Goal: Contribute content: Contribute content

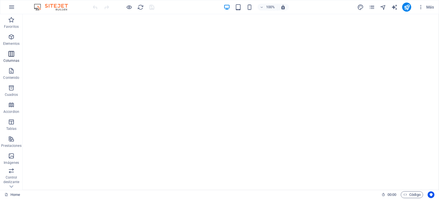
click at [12, 56] on icon "button" at bounding box center [11, 53] width 7 height 7
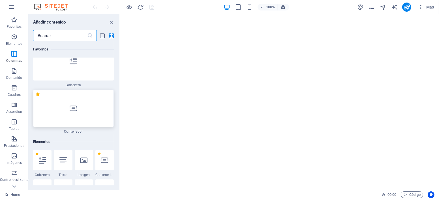
scroll to position [102, 0]
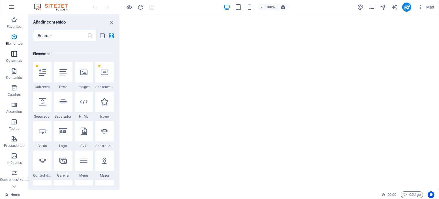
click at [18, 62] on p "Columnas" at bounding box center [14, 60] width 16 height 5
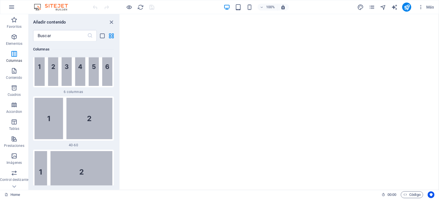
scroll to position [607, 0]
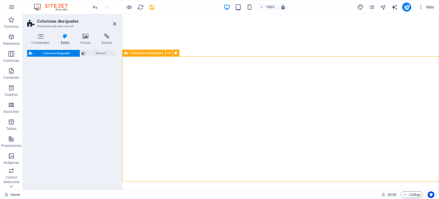
select select "%"
select select "rem"
select select "preset-unequal-columns-v2-1-40-60"
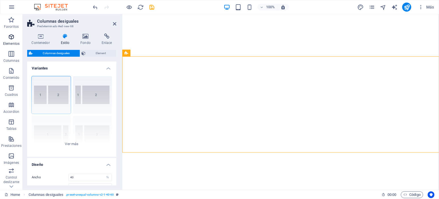
click at [6, 41] on span "Elementos" at bounding box center [11, 40] width 23 height 14
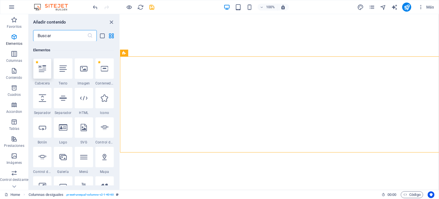
scroll to position [107, 0]
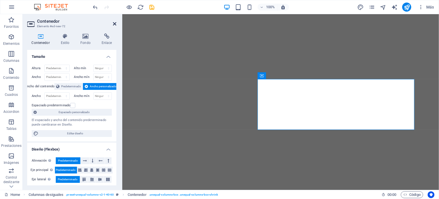
click at [116, 25] on icon at bounding box center [114, 24] width 3 height 5
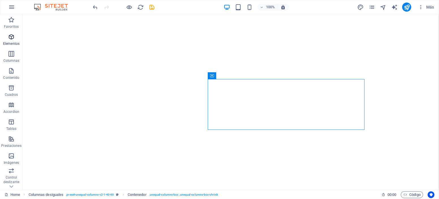
click at [3, 42] on p "Elementos" at bounding box center [11, 43] width 16 height 5
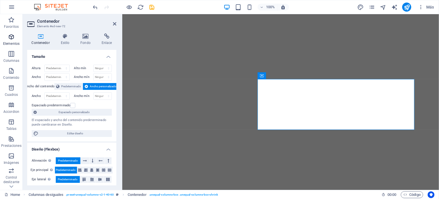
click at [11, 37] on icon "button" at bounding box center [11, 36] width 7 height 7
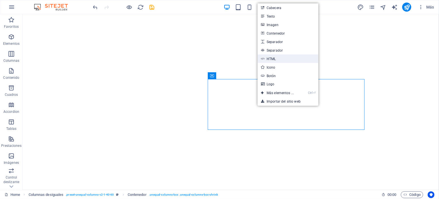
click at [281, 58] on link "HTML" at bounding box center [288, 58] width 61 height 8
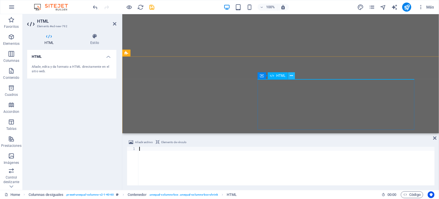
click at [291, 77] on icon at bounding box center [291, 76] width 3 height 6
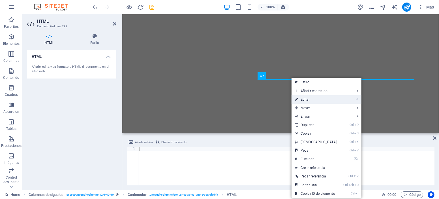
click at [307, 100] on link "⏎ Editar" at bounding box center [316, 99] width 49 height 8
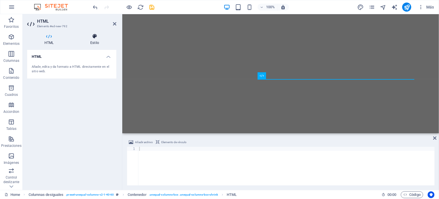
click at [96, 43] on h4 "Estilo" at bounding box center [94, 39] width 43 height 12
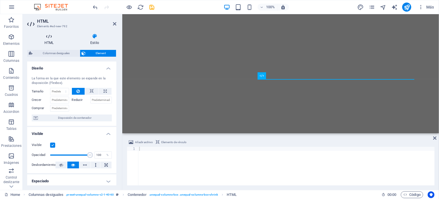
click at [50, 40] on h4 "HTML" at bounding box center [50, 39] width 46 height 12
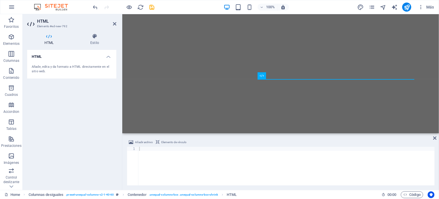
click at [65, 66] on div "Añade, edita y da formato a HTML directamente en el sitio web." at bounding box center [72, 69] width 80 height 9
click at [60, 71] on div "Añade, edita y da formato a HTML directamente en el sitio web." at bounding box center [72, 69] width 80 height 9
click at [264, 76] on div "Contenedor" at bounding box center [272, 75] width 29 height 7
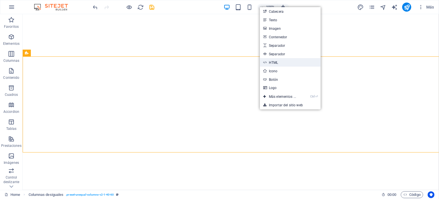
click at [277, 64] on link "HTML" at bounding box center [290, 62] width 61 height 8
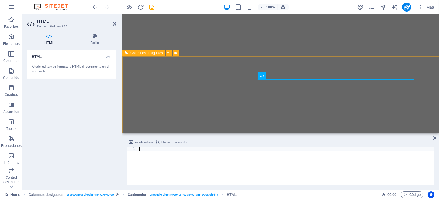
type textarea "<script async defer crossorigin="anonymous" src="https://connect.facebook.net/e…"
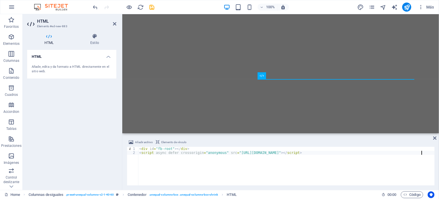
click at [430, 157] on div "< div id = "fb-root" > </ div > < script async defer crossorigin = "anonymous" …" at bounding box center [286, 170] width 296 height 46
click at [429, 156] on div "< div id = "fb-root" > </ div > < script async defer crossorigin = "anonymous" …" at bounding box center [286, 170] width 296 height 46
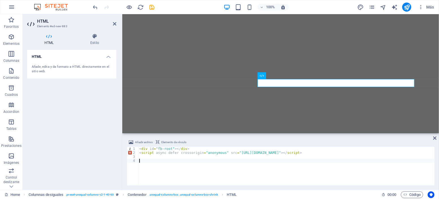
paste textarea "<div class="fb-post" data-href="https://www.facebook.com/20531316728/posts/1015…"
type textarea "<div class="fb-post" data-href="https://www.facebook.com/20531316728/posts/1015…"
click at [115, 24] on icon at bounding box center [114, 24] width 3 height 5
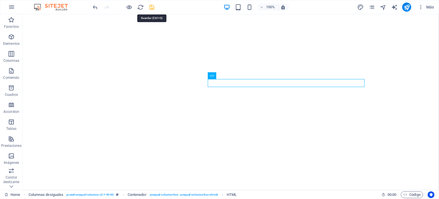
click at [152, 9] on icon "save" at bounding box center [152, 7] width 7 height 7
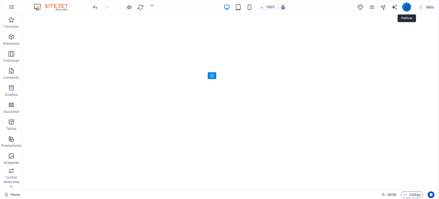
click at [408, 7] on icon "publish" at bounding box center [407, 7] width 7 height 7
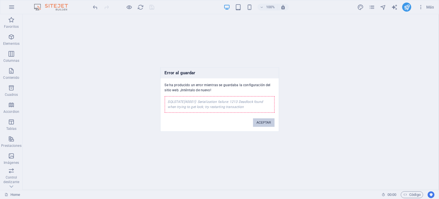
click at [259, 121] on button "ACEPTAR" at bounding box center [263, 122] width 21 height 8
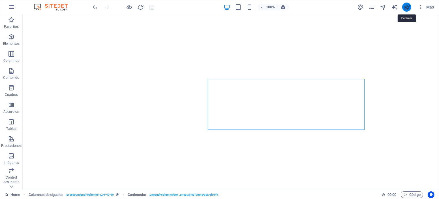
click at [408, 4] on icon "publish" at bounding box center [407, 7] width 7 height 7
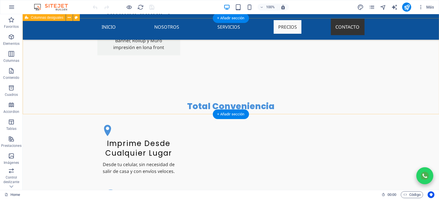
scroll to position [1200, 0]
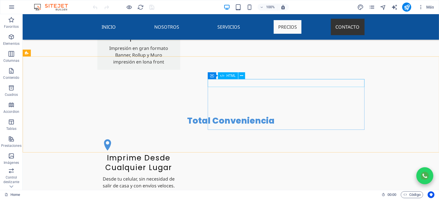
click at [225, 77] on div "HTML" at bounding box center [228, 75] width 20 height 7
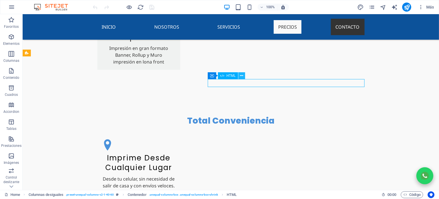
click at [242, 78] on icon at bounding box center [241, 76] width 3 height 6
click at [241, 77] on icon at bounding box center [241, 76] width 3 height 6
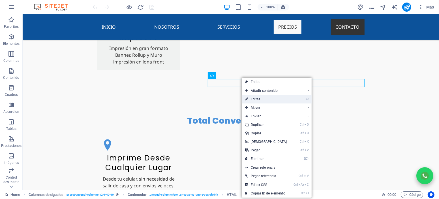
click at [253, 100] on link "⏎ Editar" at bounding box center [266, 99] width 49 height 8
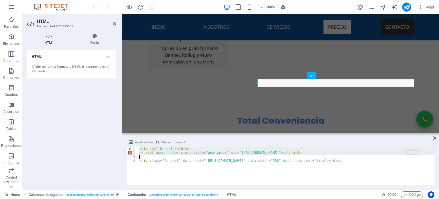
type textarea "<div class="fb-post" data-href="https://www.facebook.com/20531316728/posts/1015…"
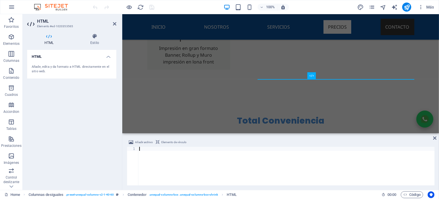
type textarea "<script async defer crossorigin="anonymous" src="https://connect.facebook.net/e…"
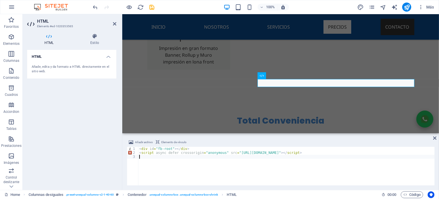
paste textarea "<div class="fb-page" data-href="https://www.facebook.com/Punto de Impresi&#xf3;…"
type textarea "<div class="fb-page" data-href="https://www.facebook.com/Punto de Impresi&#xf3;…"
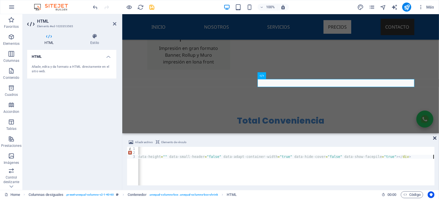
click at [435, 140] on icon at bounding box center [434, 138] width 3 height 5
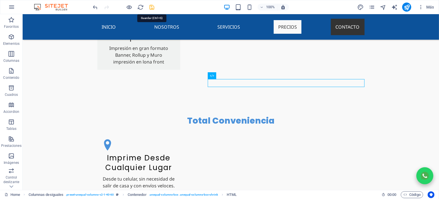
click at [151, 6] on icon "save" at bounding box center [152, 7] width 7 height 7
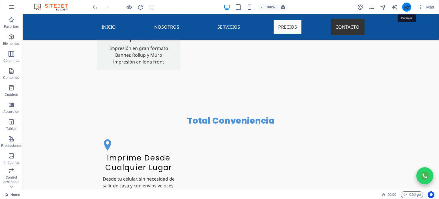
drag, startPoint x: 409, startPoint y: 5, endPoint x: 384, endPoint y: 39, distance: 42.1
click at [409, 5] on icon "publish" at bounding box center [407, 7] width 7 height 7
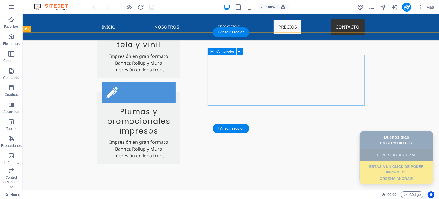
scroll to position [1199, 0]
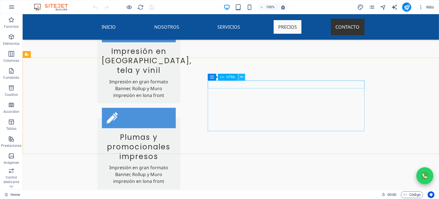
click at [240, 76] on icon at bounding box center [241, 77] width 3 height 6
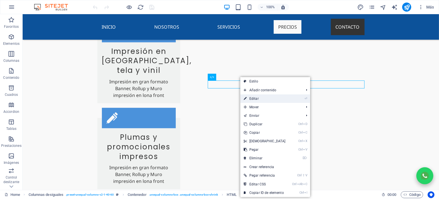
drag, startPoint x: 259, startPoint y: 98, endPoint x: 147, endPoint y: 85, distance: 112.7
click at [259, 98] on link "⏎ Editar" at bounding box center [264, 98] width 49 height 8
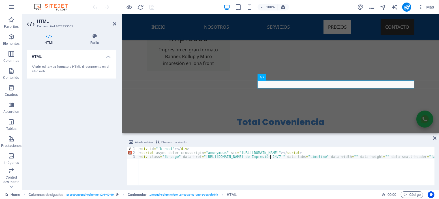
click at [270, 156] on div "< div id = "fb-root" > </ div > < script async defer crossorigin = "anonymous" …" at bounding box center [397, 170] width 519 height 46
type textarea "<div class="fb-page" data-href="https://www.facebook.com/Punto de Impresión 24/…"
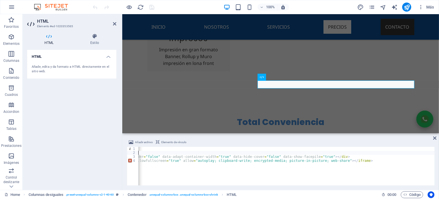
click at [253, 153] on div "< div id = "fb-root" > </ div > < script async defer crossorigin = "anonymous" …" at bounding box center [328, 170] width 946 height 46
type textarea "<script async defer crossorigin="anonymous" src="https://connect.facebook.net/e…"
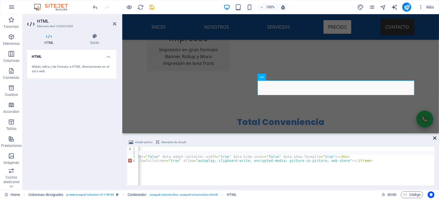
drag, startPoint x: 434, startPoint y: 140, endPoint x: 410, endPoint y: 126, distance: 28.0
click at [434, 140] on icon at bounding box center [434, 138] width 3 height 5
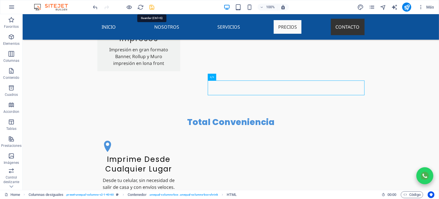
click at [152, 7] on icon "save" at bounding box center [152, 7] width 7 height 7
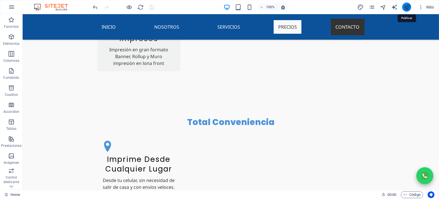
click at [405, 7] on icon "publish" at bounding box center [407, 7] width 7 height 7
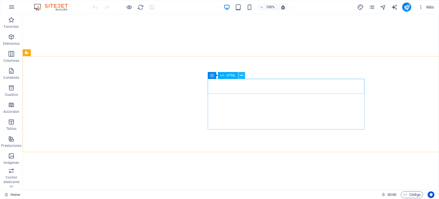
click at [241, 75] on icon at bounding box center [241, 75] width 3 height 6
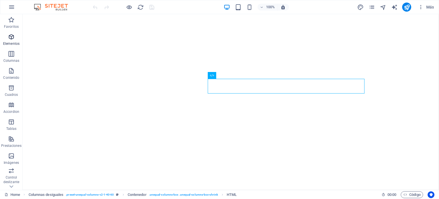
click at [9, 38] on icon "button" at bounding box center [11, 36] width 7 height 7
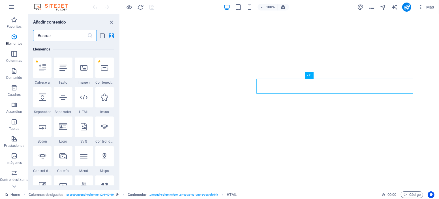
scroll to position [107, 0]
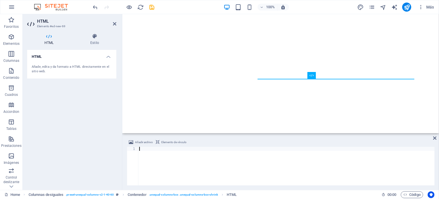
click at [176, 149] on div at bounding box center [286, 170] width 296 height 46
click at [175, 142] on span "Elemento de vínculo" at bounding box center [173, 142] width 25 height 7
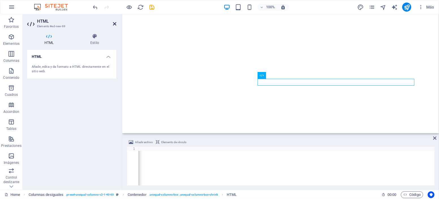
click at [115, 24] on icon at bounding box center [114, 24] width 3 height 5
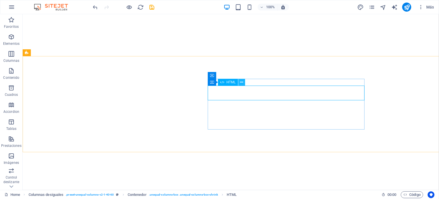
click at [239, 82] on button at bounding box center [241, 82] width 7 height 7
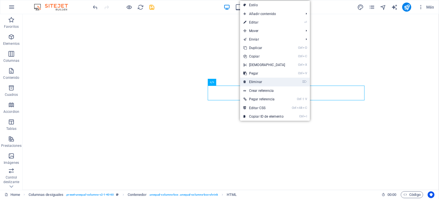
click at [248, 82] on link "⌦ Eliminar" at bounding box center [264, 82] width 49 height 8
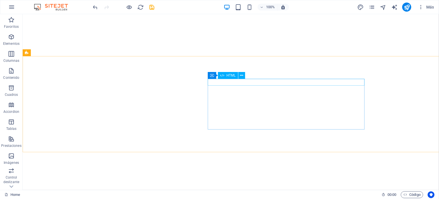
click at [230, 75] on span "HTML" at bounding box center [230, 75] width 9 height 3
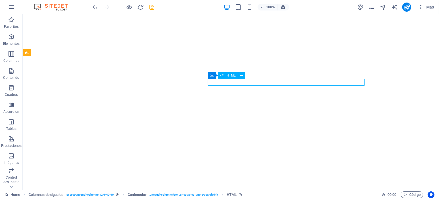
click at [230, 75] on span "HTML" at bounding box center [230, 75] width 9 height 3
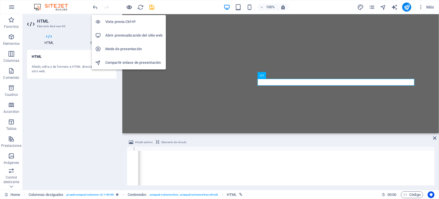
click at [127, 10] on icon "button" at bounding box center [129, 7] width 7 height 7
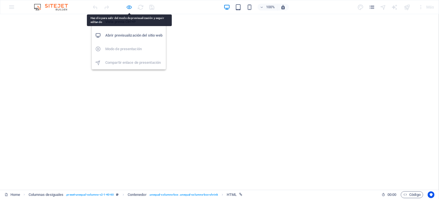
click at [130, 7] on icon "button" at bounding box center [129, 7] width 7 height 7
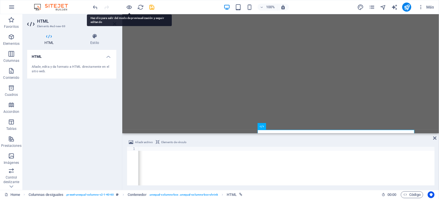
click at [250, 148] on div "< iframe src = "[URL][DOMAIN_NAME][DOMAIN_NAME]" width = "0" height = "0" style…" at bounding box center [8, 170] width 1039 height 46
type textarea "<iframe src="[URL][DOMAIN_NAME][DOMAIN_NAME]" width="0" height="0" style="borde…"
click at [250, 148] on div "< iframe src = "[URL][DOMAIN_NAME][DOMAIN_NAME]" width = "0" height = "0" style…" at bounding box center [8, 170] width 1039 height 46
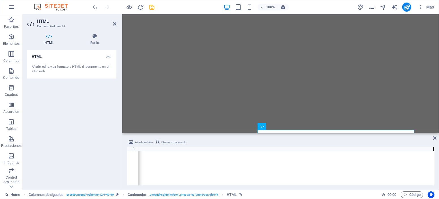
scroll to position [0, 654]
click at [433, 140] on link at bounding box center [434, 138] width 3 height 5
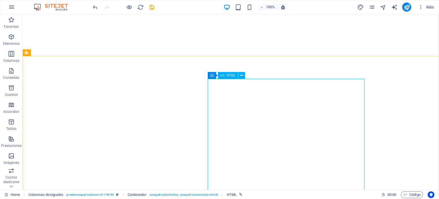
click at [231, 76] on span "HTML" at bounding box center [230, 75] width 9 height 3
click at [242, 75] on icon at bounding box center [241, 75] width 3 height 6
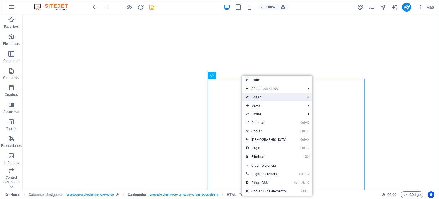
click at [258, 96] on link "⏎ Editar" at bounding box center [266, 97] width 49 height 8
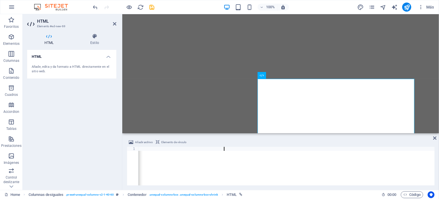
type textarea "<iframe src="[URL][DOMAIN_NAME][DOMAIN_NAME]" width="340" height="500" style="b…"
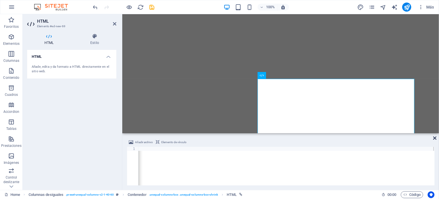
click at [434, 138] on icon at bounding box center [434, 138] width 3 height 5
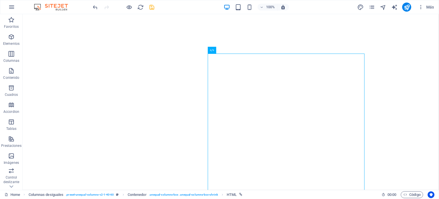
click at [150, 8] on icon "save" at bounding box center [152, 7] width 7 height 7
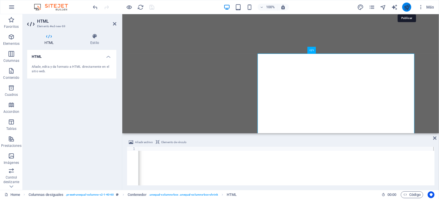
click at [407, 8] on icon "publish" at bounding box center [407, 7] width 7 height 7
